Goal: Task Accomplishment & Management: Manage account settings

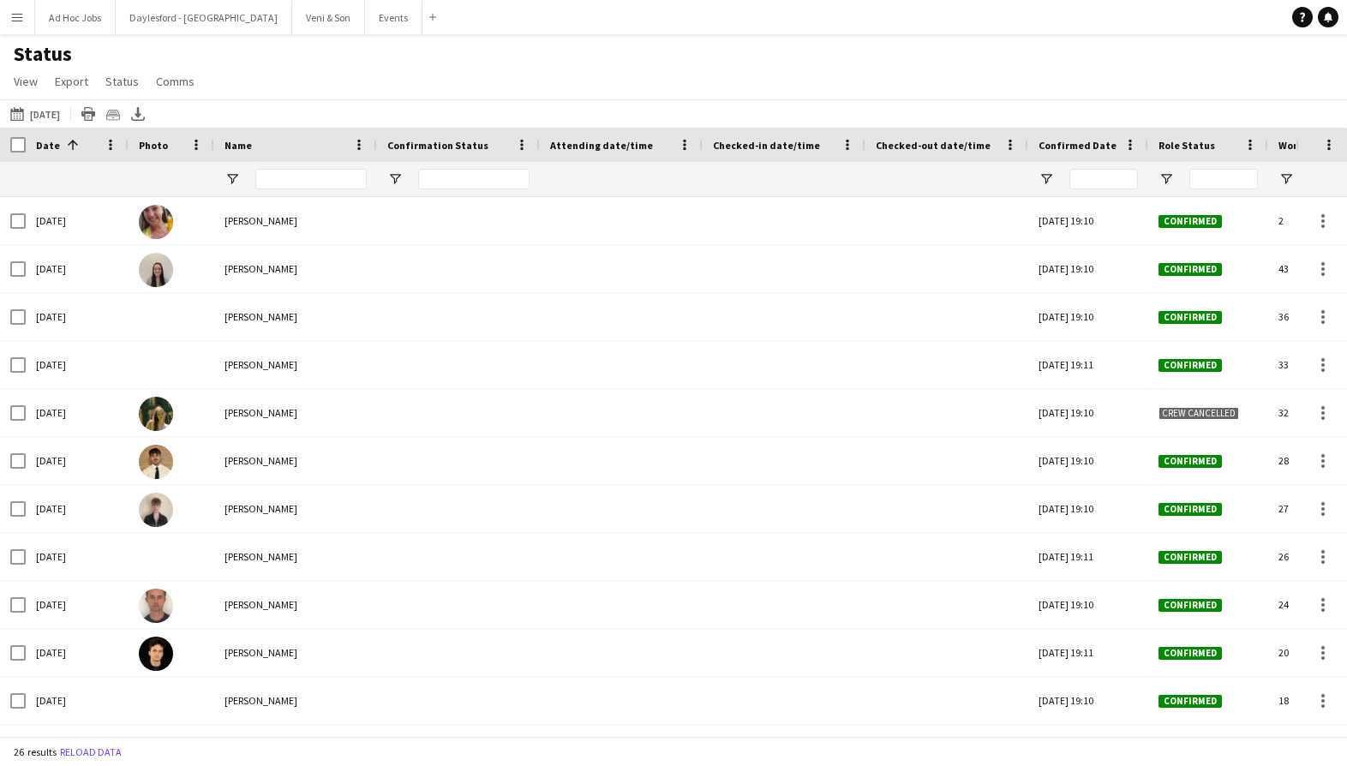
click at [26, 23] on button "Menu" at bounding box center [17, 17] width 34 height 34
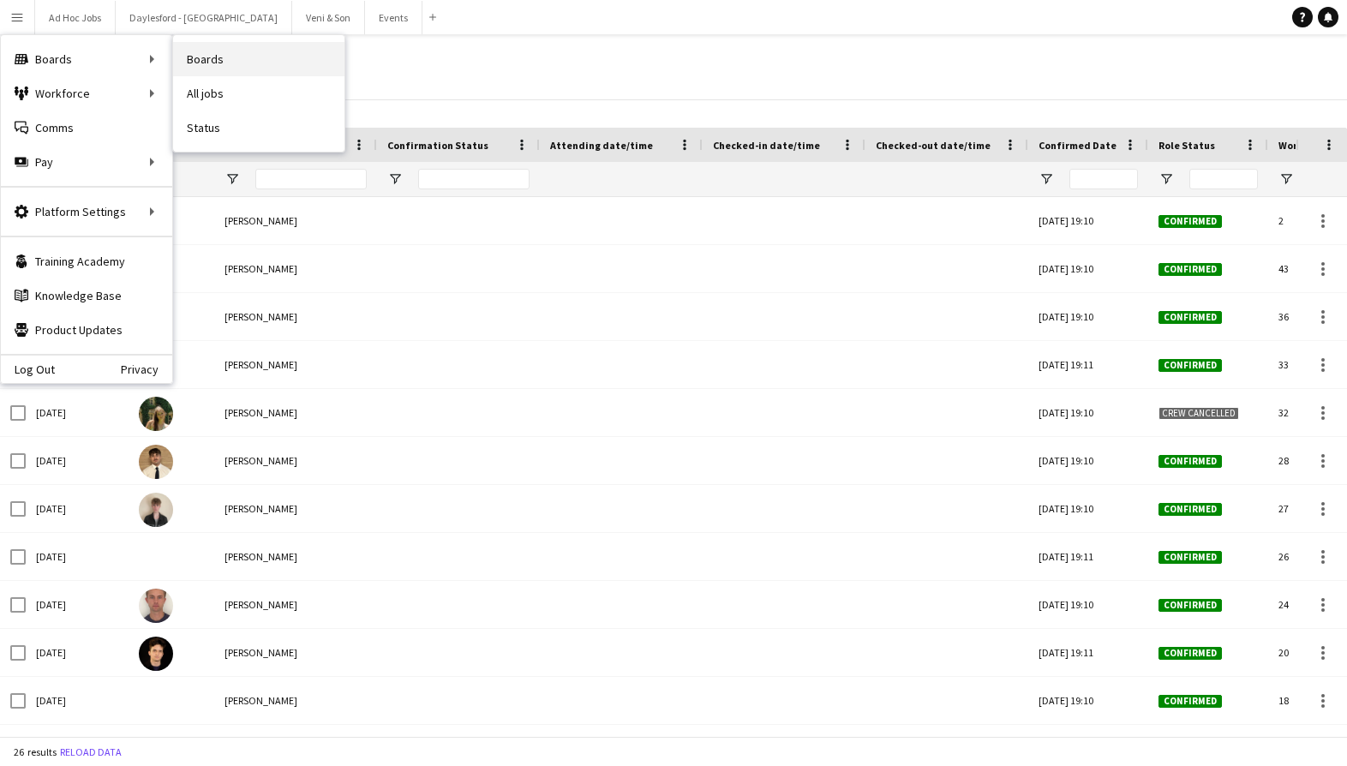
click at [214, 56] on link "Boards" at bounding box center [258, 59] width 171 height 34
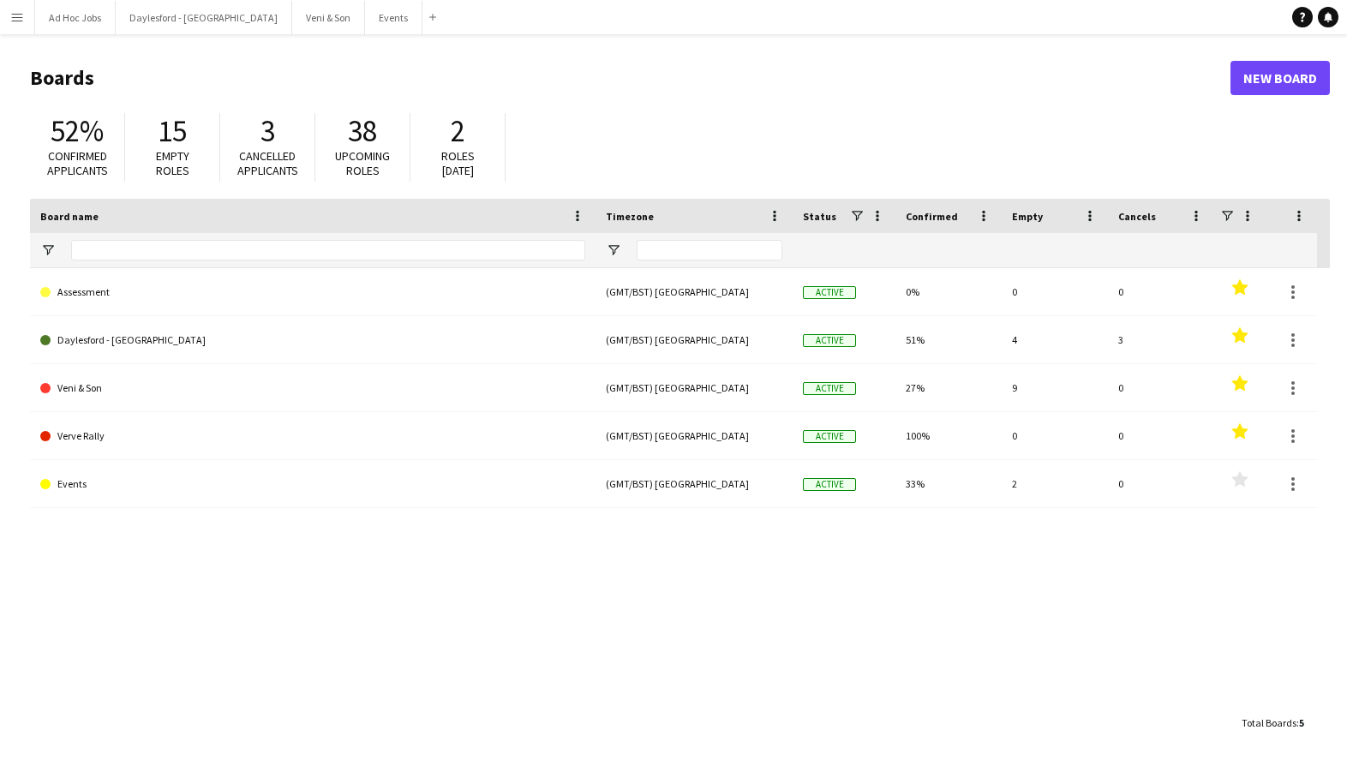
click at [22, 15] on app-icon "Menu" at bounding box center [17, 17] width 14 height 14
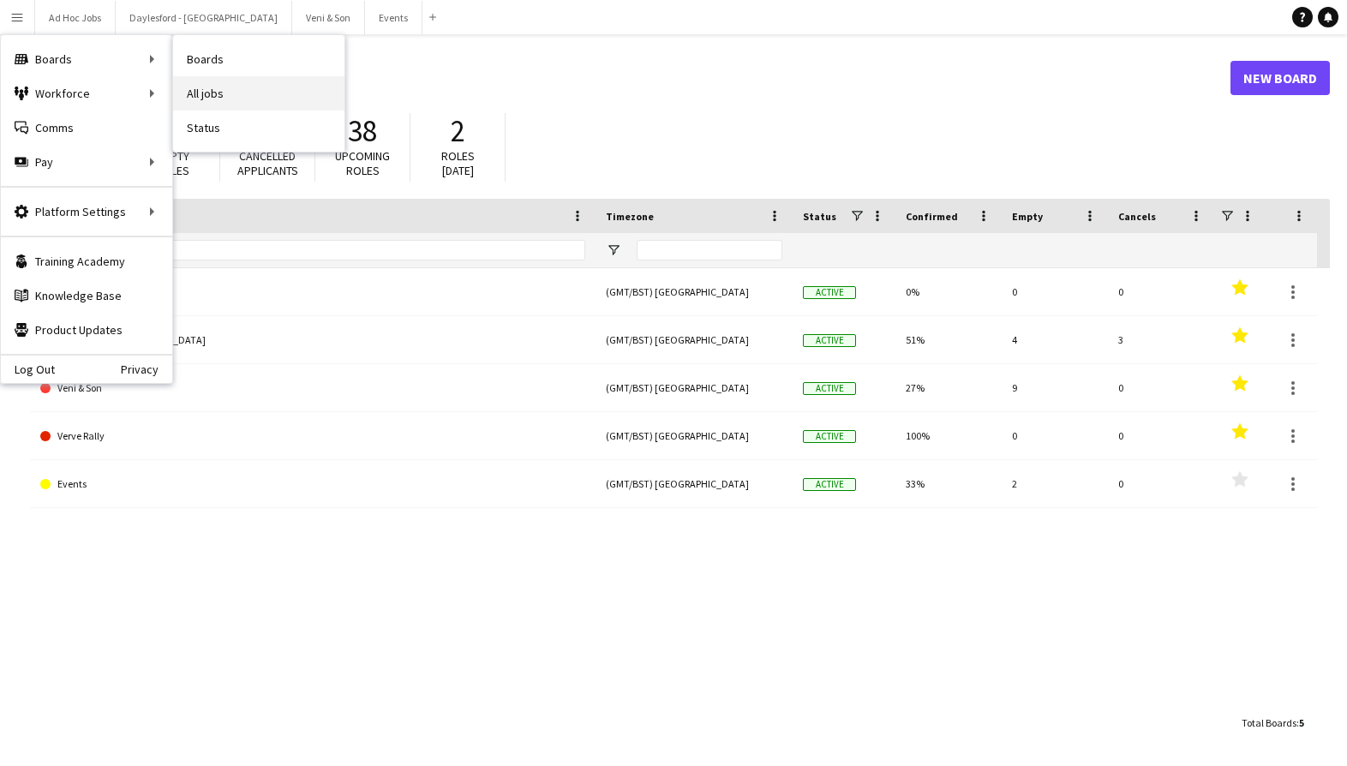
click at [203, 92] on link "All jobs" at bounding box center [258, 93] width 171 height 34
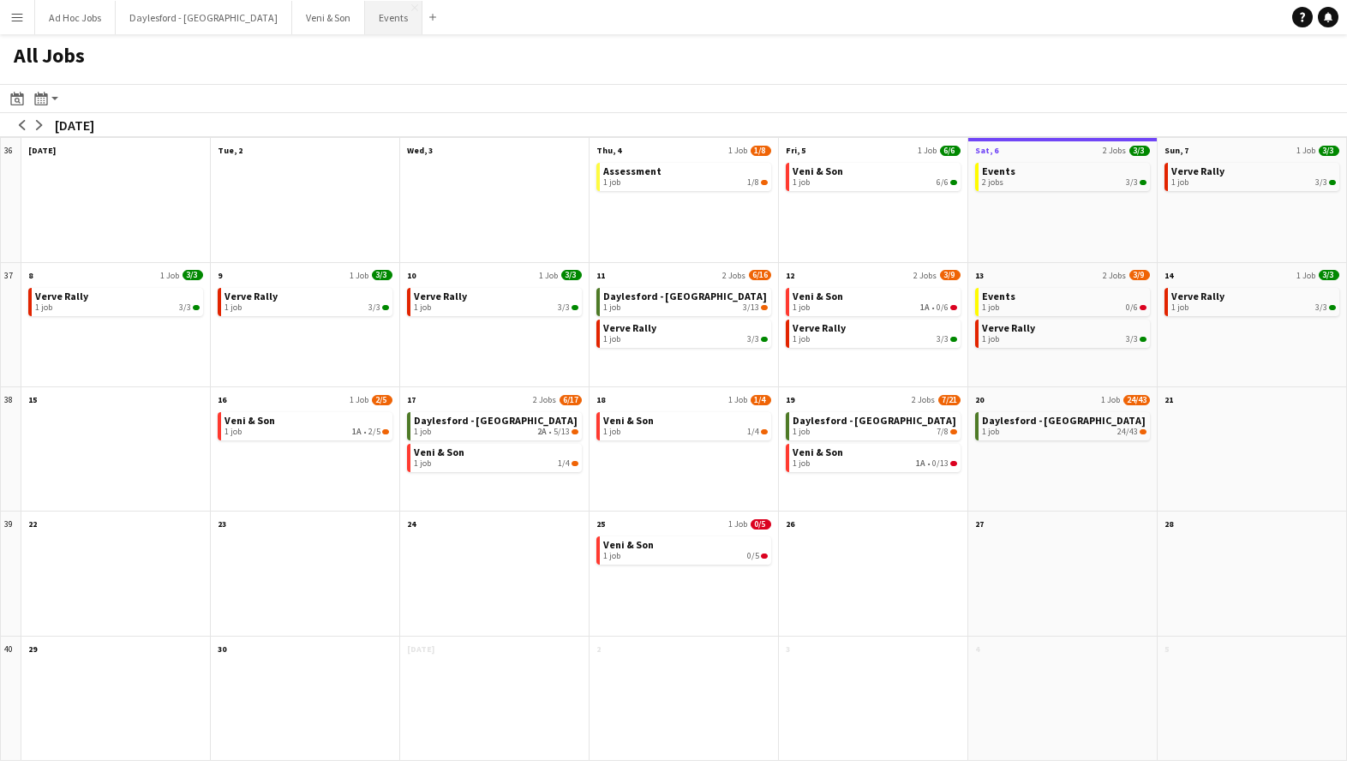
click at [365, 29] on button "Events Close" at bounding box center [393, 17] width 57 height 33
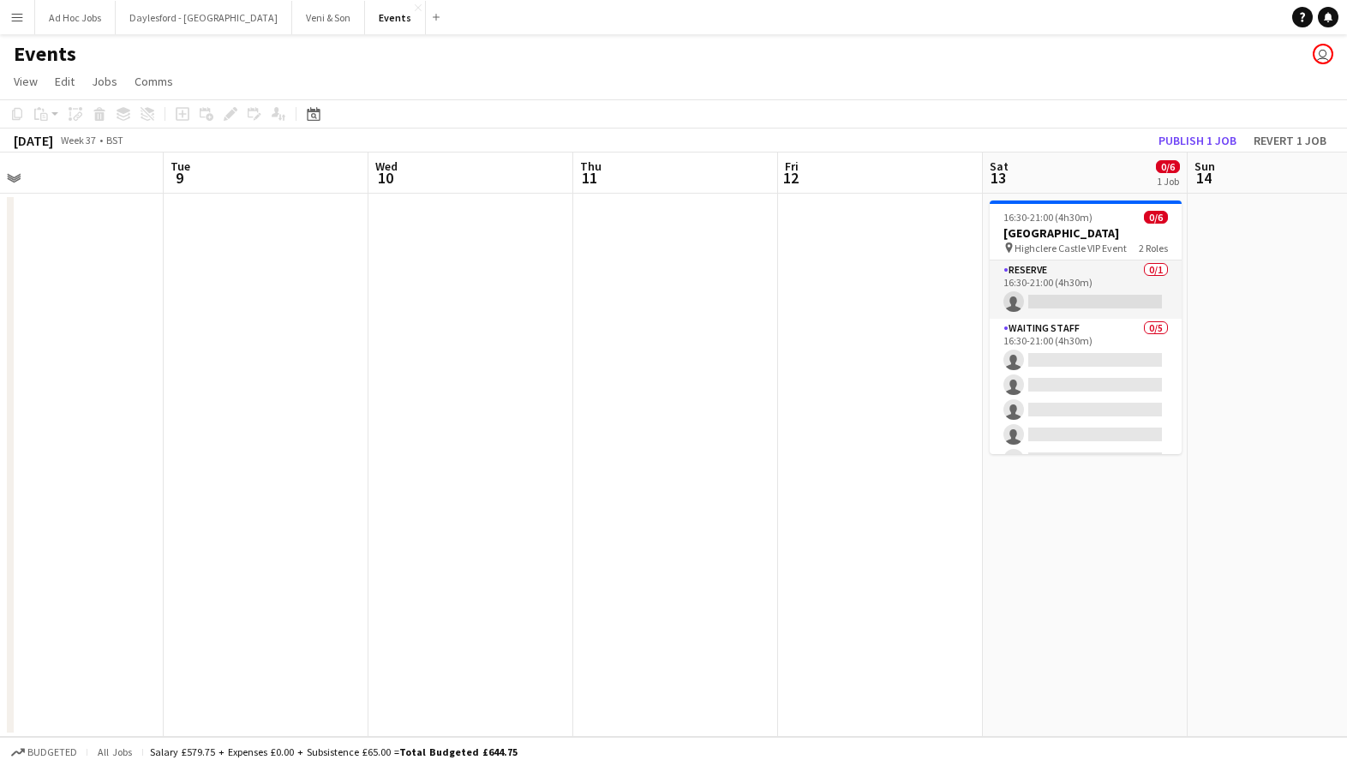
click at [24, 22] on button "Menu" at bounding box center [17, 17] width 34 height 34
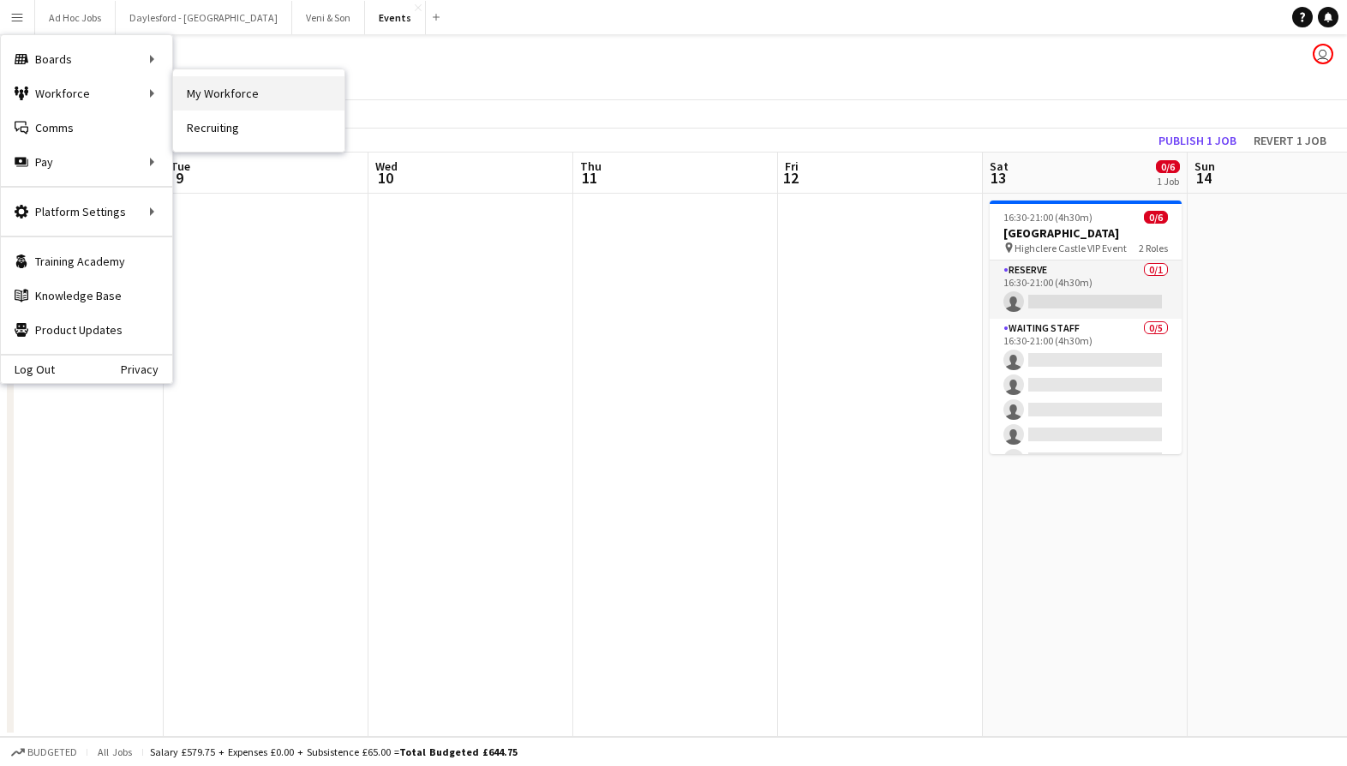
click at [220, 93] on link "My Workforce" at bounding box center [258, 93] width 171 height 34
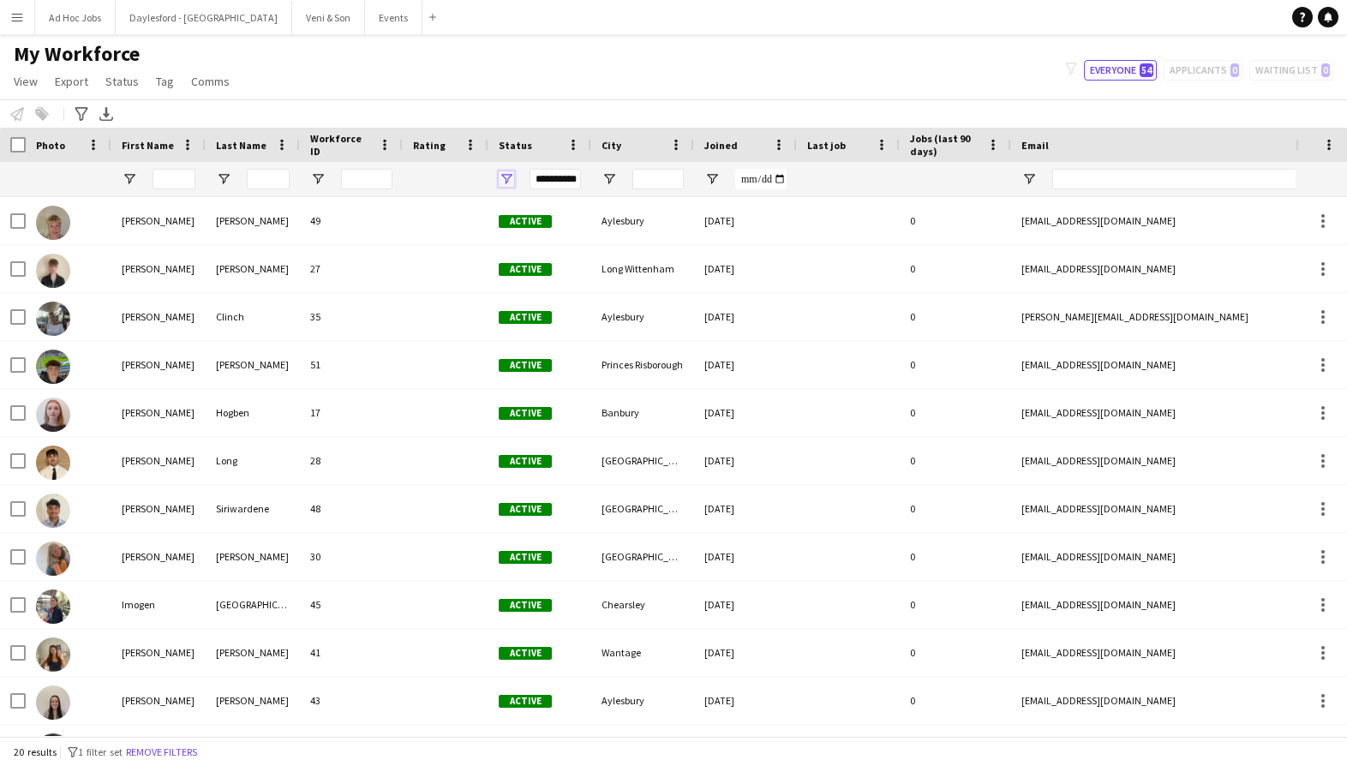
click at [506, 177] on span "Open Filter Menu" at bounding box center [506, 178] width 15 height 15
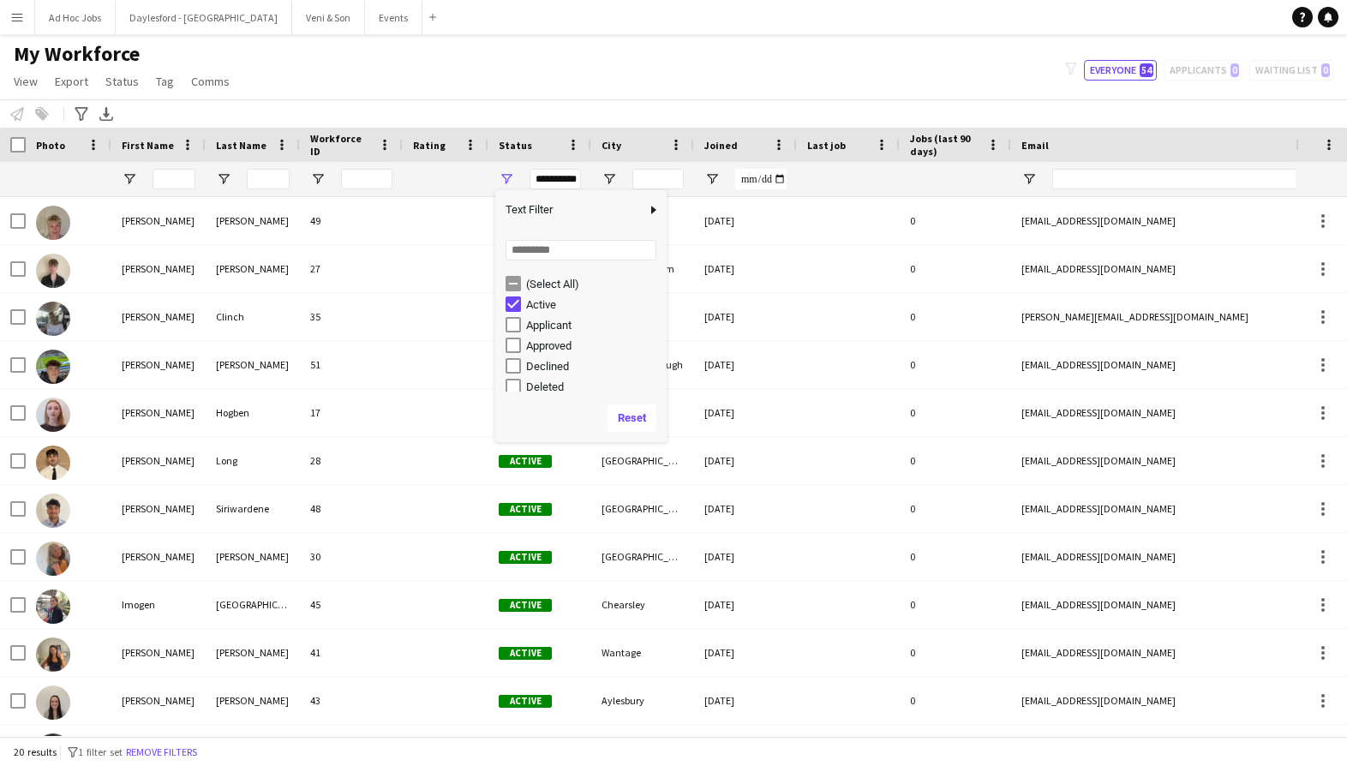
click at [531, 286] on div "(Select All)" at bounding box center [593, 284] width 135 height 13
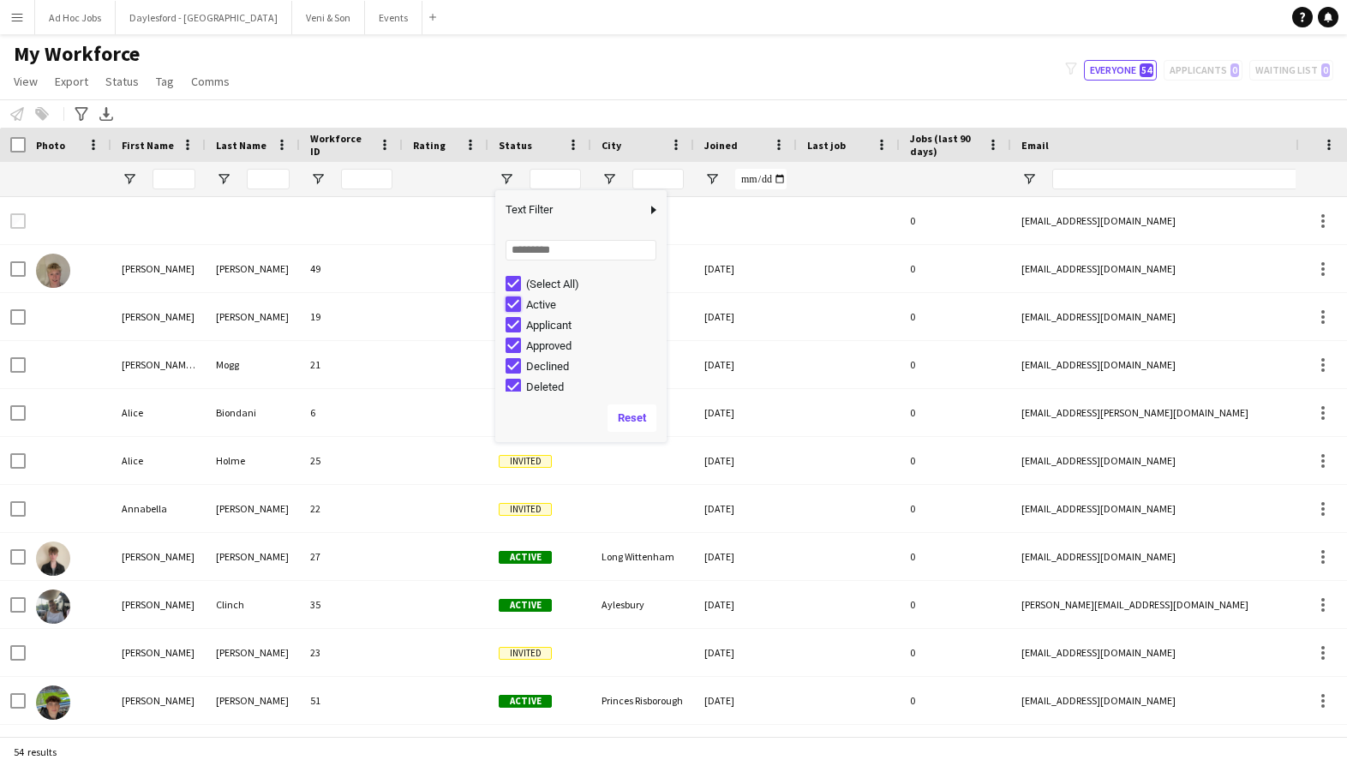
type input "**********"
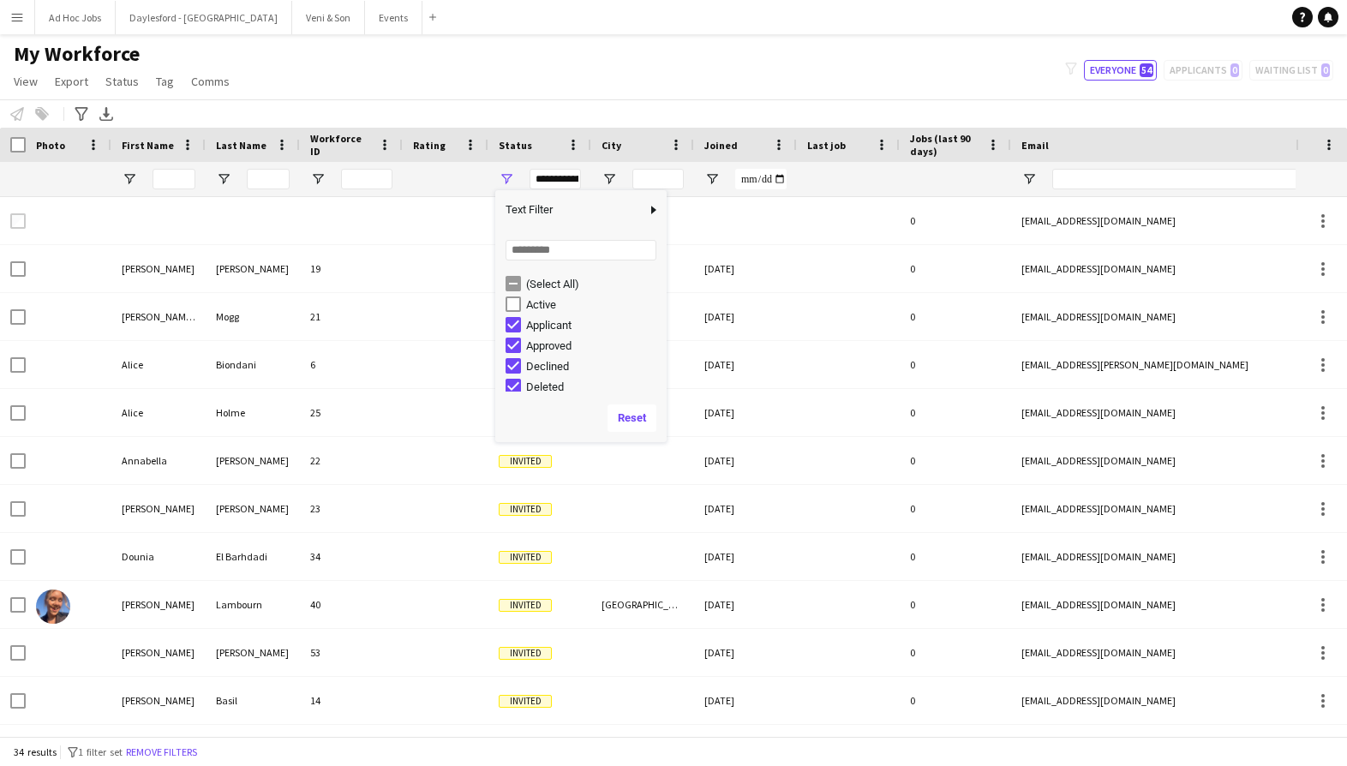
click at [575, 85] on div "My Workforce View Views Default view New view Update view Delete view Edit name…" at bounding box center [673, 70] width 1347 height 58
